Goal: Check status

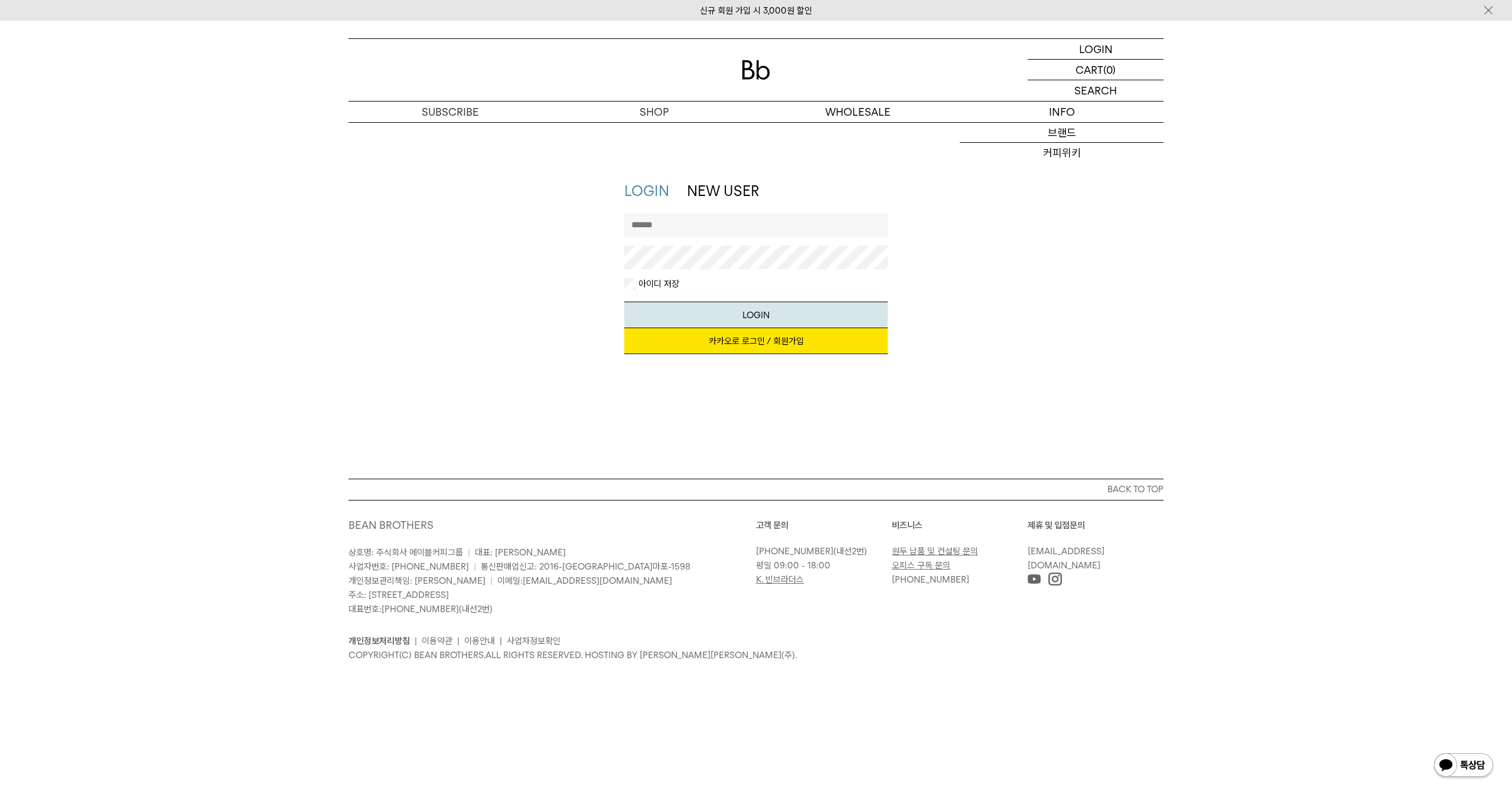
click at [746, 223] on input "text" at bounding box center [756, 225] width 264 height 24
click at [770, 340] on link "카카오로 로그인 / 회원가입" at bounding box center [756, 341] width 264 height 26
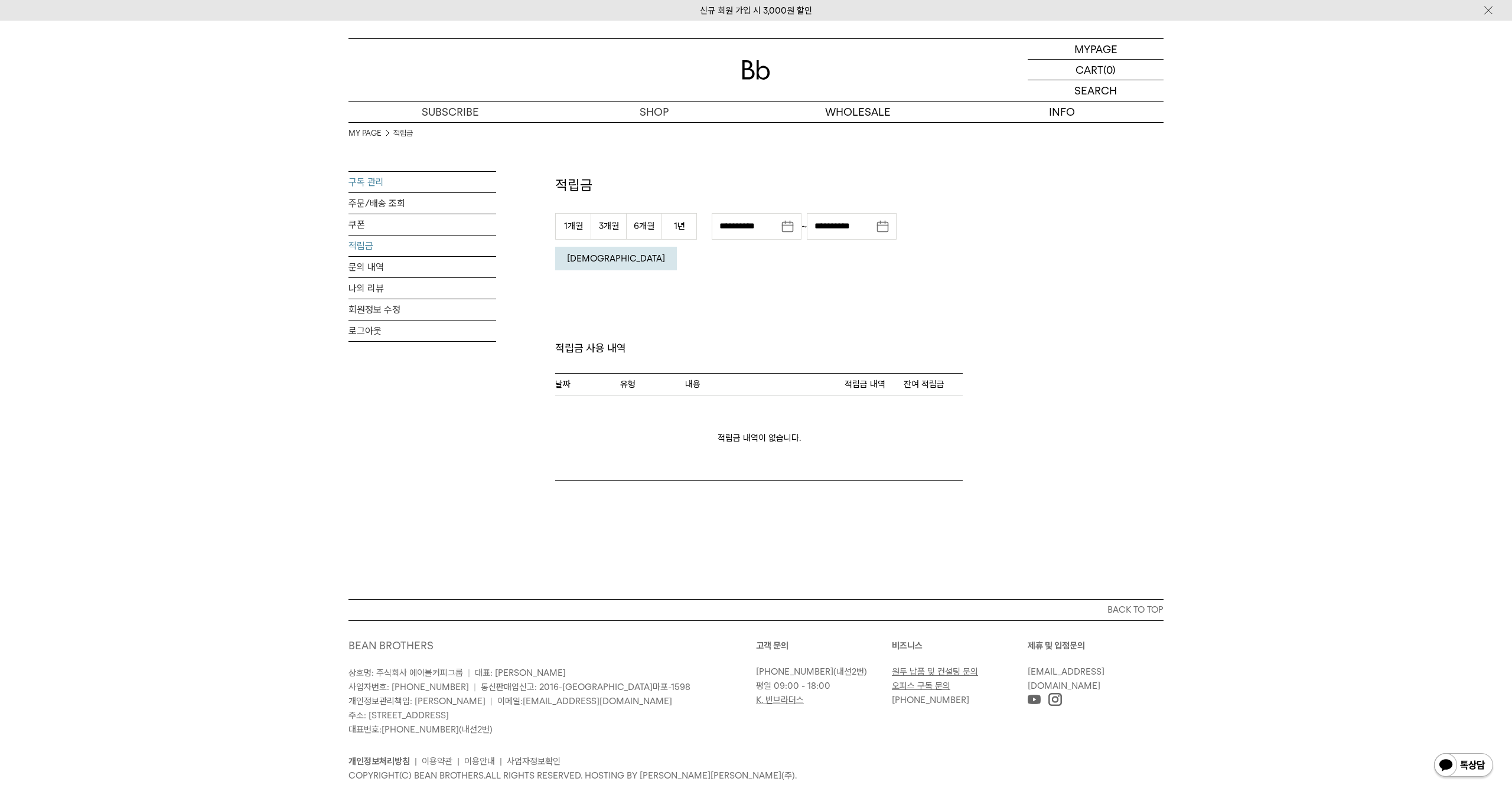
click at [450, 188] on link "구독 관리" at bounding box center [422, 182] width 147 height 21
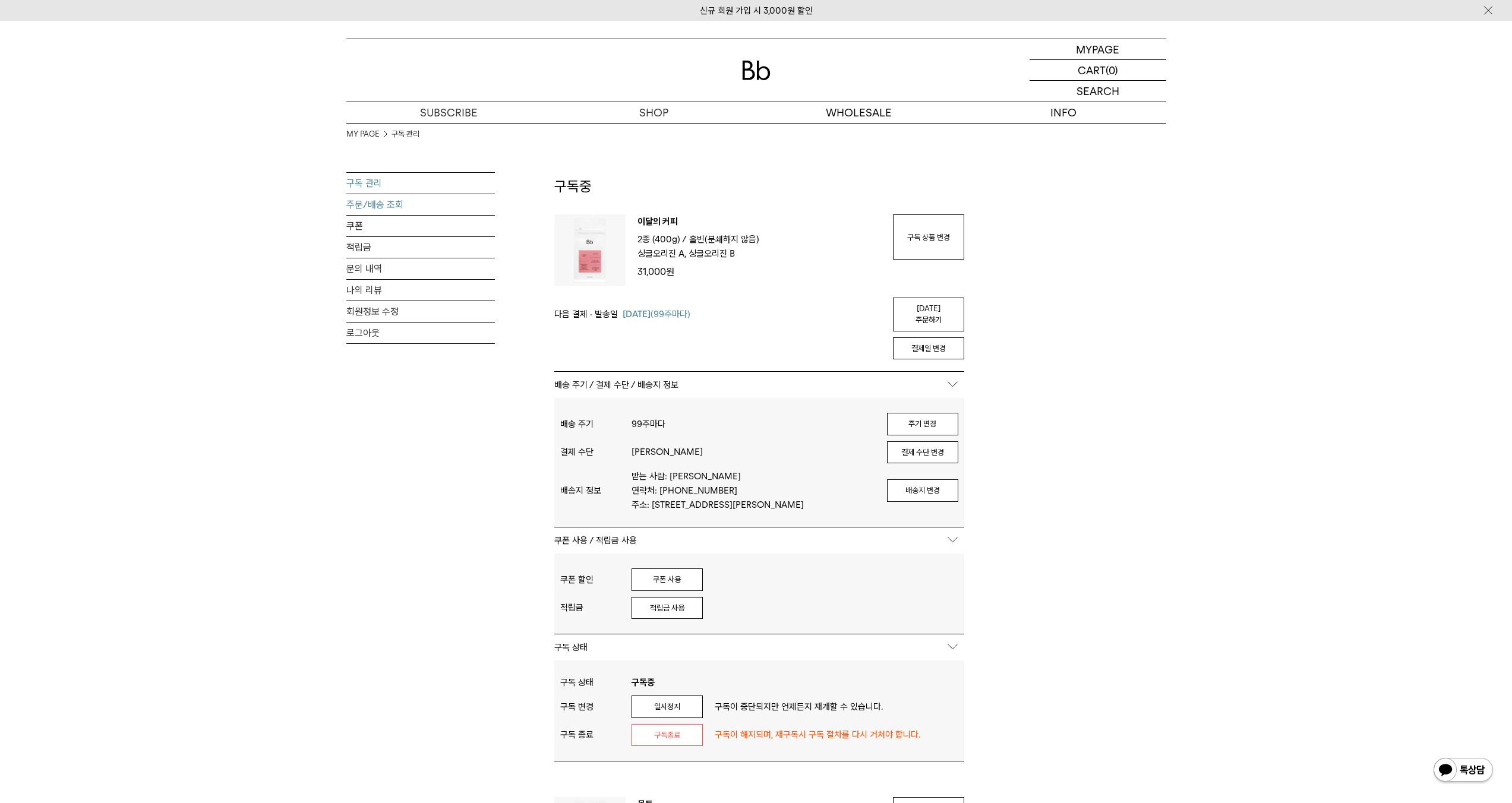
click at [430, 207] on link "주문/배송 조회" at bounding box center [420, 205] width 148 height 21
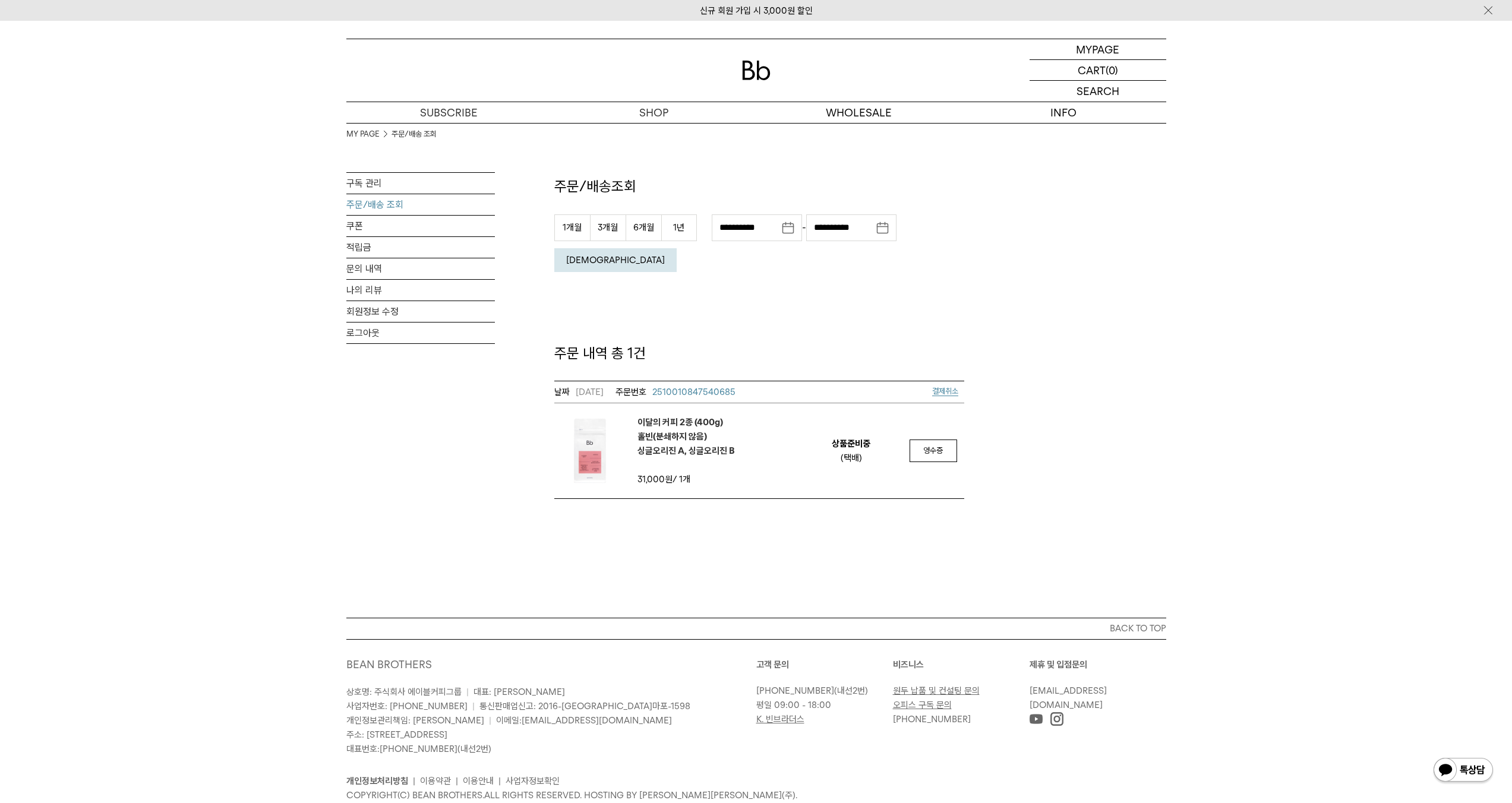
click at [728, 387] on span "2510010847540685" at bounding box center [694, 392] width 83 height 11
